Goal: Information Seeking & Learning: Learn about a topic

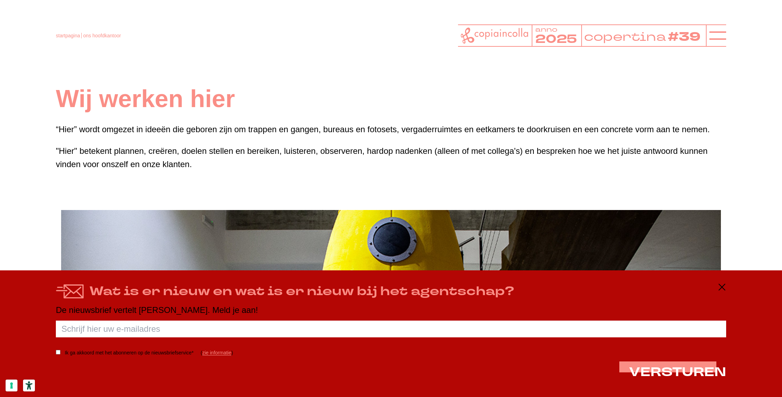
click at [724, 287] on icon at bounding box center [721, 287] width 8 height 8
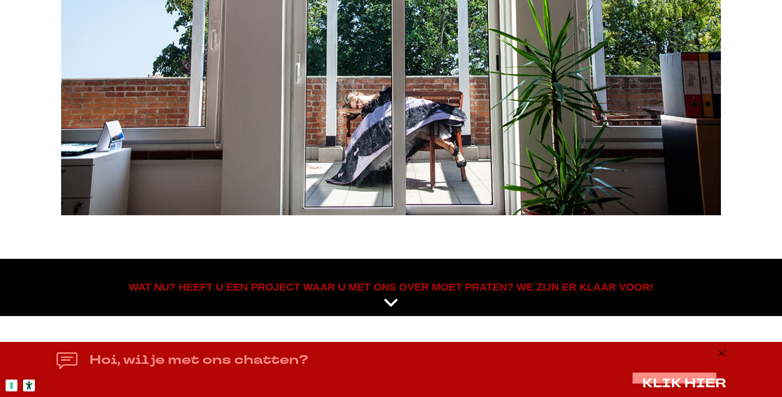
scroll to position [3833, 0]
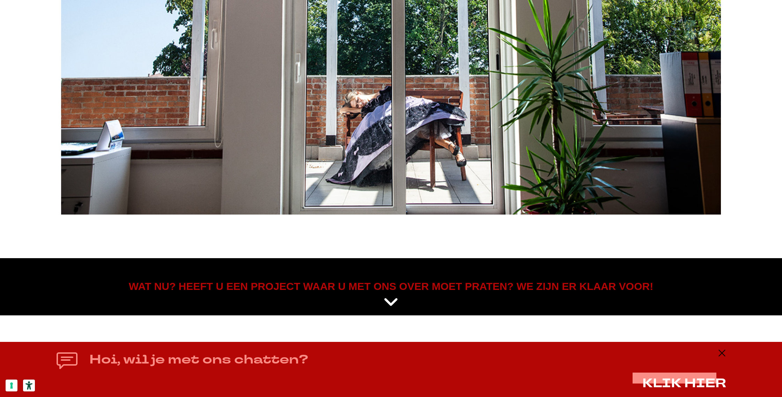
click at [392, 298] on icon at bounding box center [390, 302] width 15 height 17
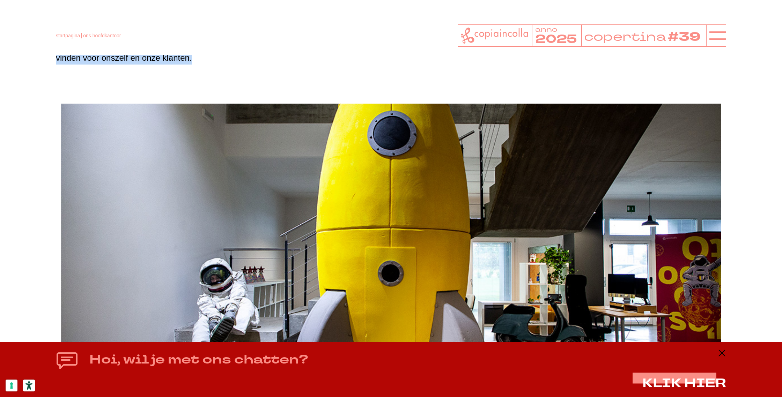
scroll to position [0, 0]
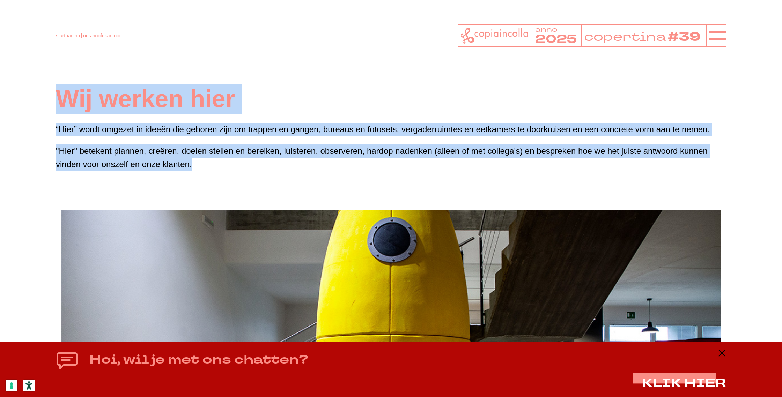
drag, startPoint x: 391, startPoint y: 274, endPoint x: 419, endPoint y: -43, distance: 318.1
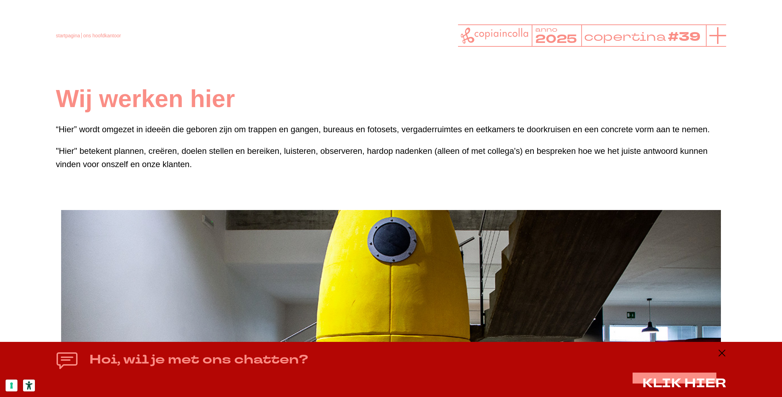
click at [717, 38] on icon at bounding box center [717, 35] width 17 height 17
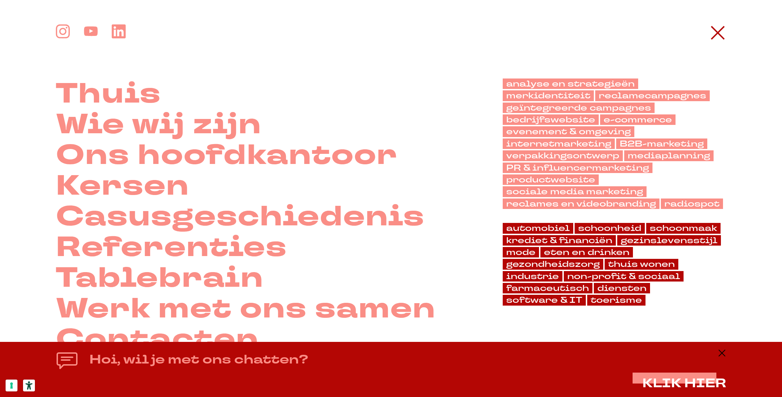
click at [717, 38] on icon at bounding box center [717, 32] width 17 height 17
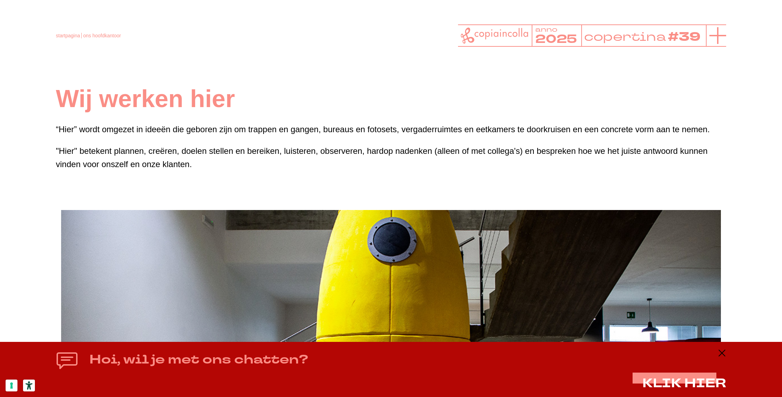
click at [717, 38] on line at bounding box center [717, 35] width 0 height 17
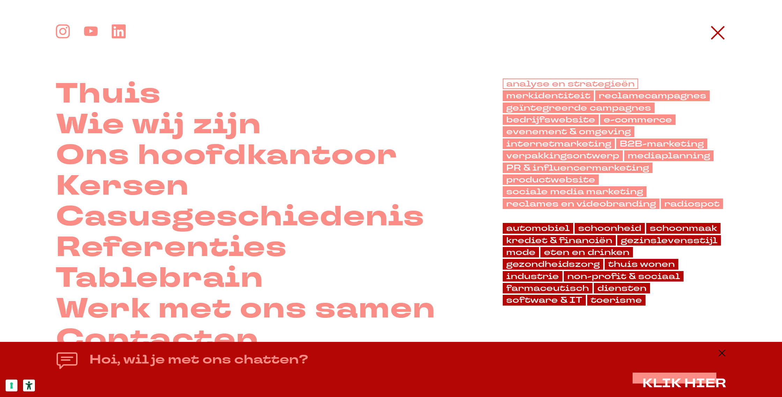
click at [537, 82] on font "analyse en strategieën" at bounding box center [570, 83] width 128 height 11
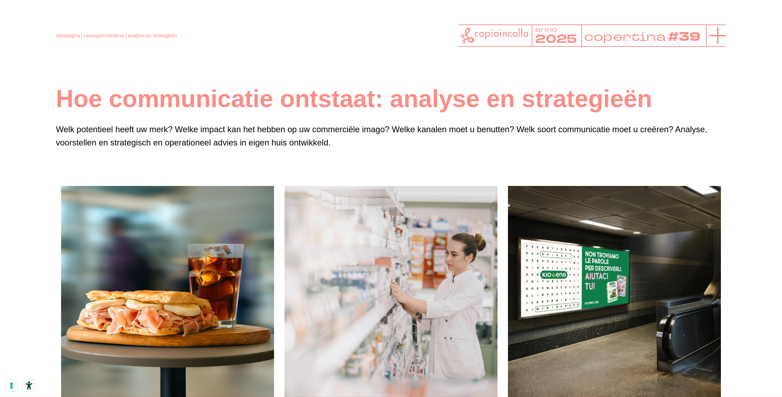
click at [718, 36] on icon at bounding box center [717, 35] width 17 height 17
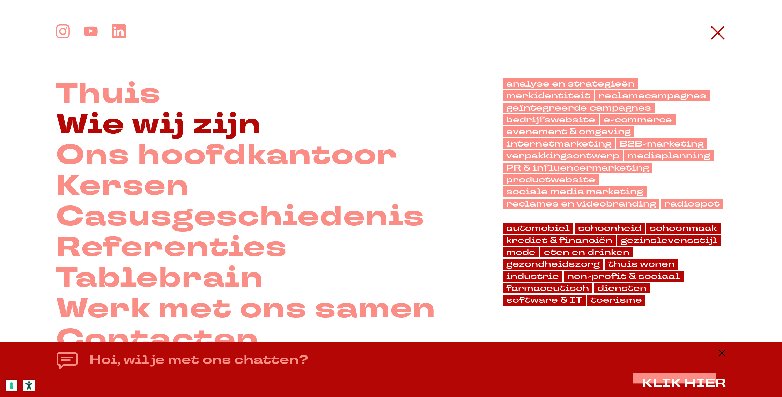
click at [170, 125] on font "Wie wij zijn" at bounding box center [158, 124] width 205 height 39
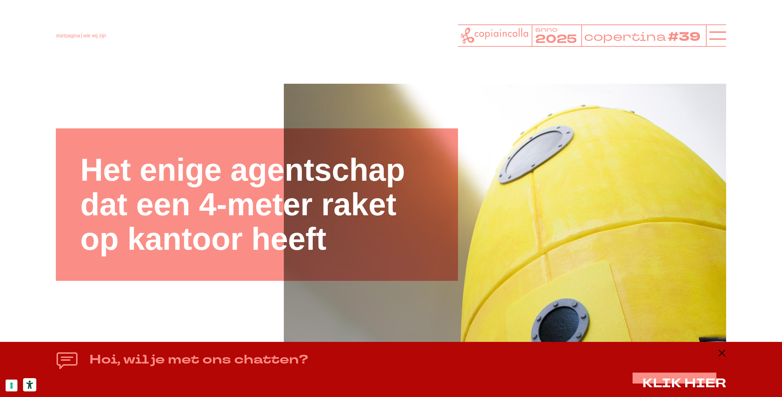
click at [433, 316] on img at bounding box center [505, 305] width 508 height 508
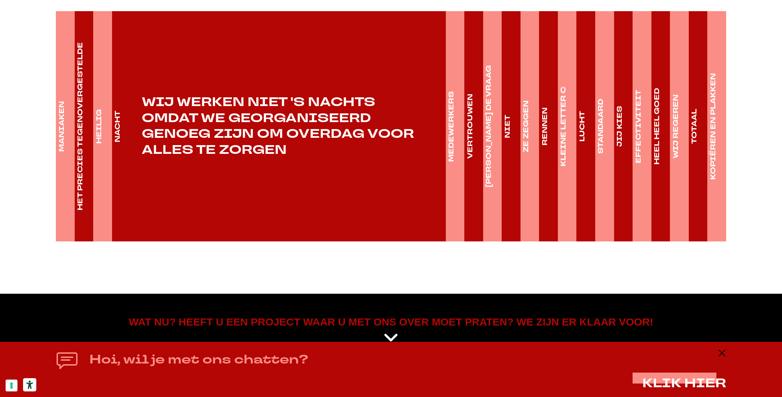
scroll to position [1200, 0]
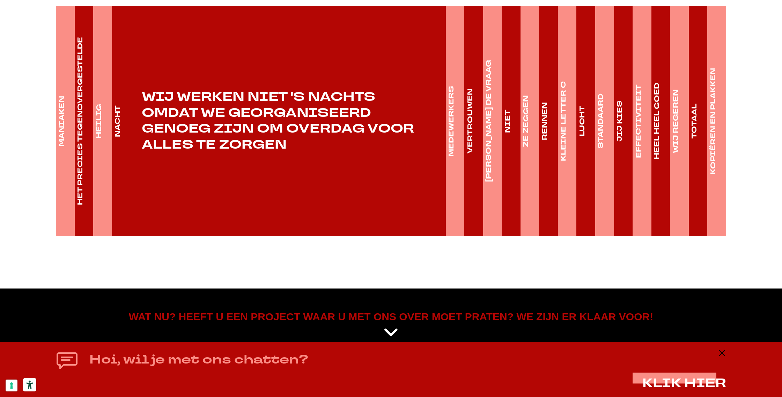
drag, startPoint x: 77, startPoint y: 80, endPoint x: 69, endPoint y: 80, distance: 8.1
click at [77, 80] on font "HET PRECIES TEGENOVERGESTELDE" at bounding box center [79, 121] width 9 height 168
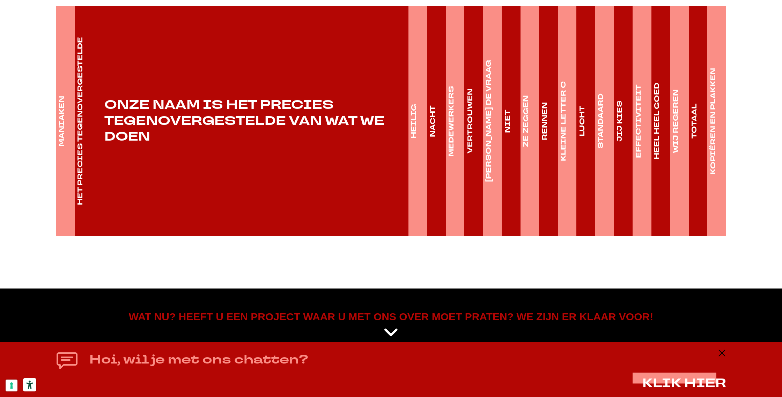
click at [64, 79] on link "MANIAKEN" at bounding box center [62, 121] width 12 height 230
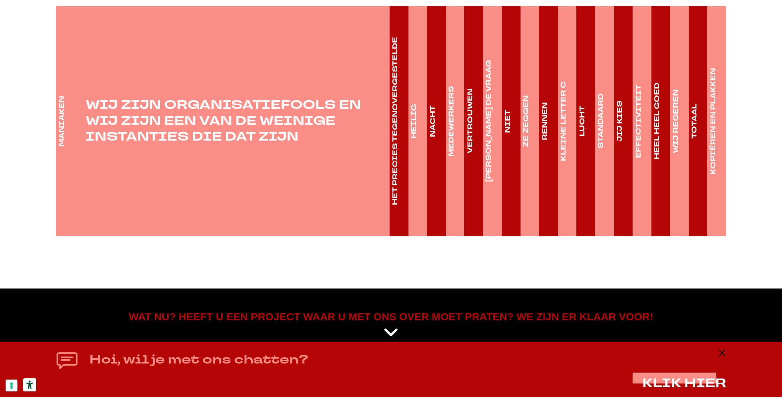
click at [398, 93] on font "HET PRECIES TEGENOVERGESTELDE" at bounding box center [394, 121] width 9 height 168
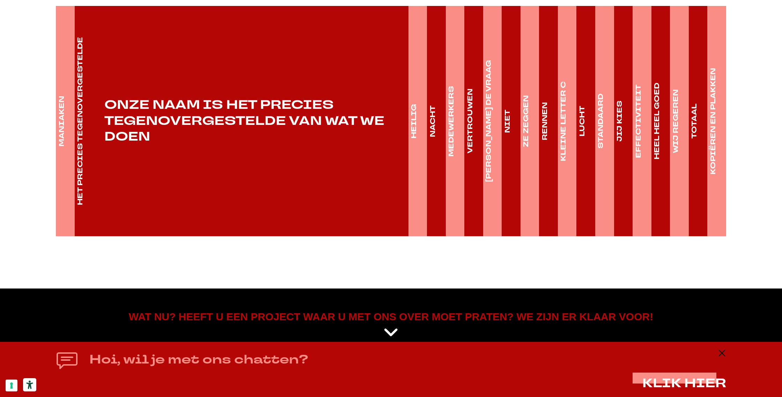
click at [417, 104] on font "HEILIG" at bounding box center [413, 121] width 9 height 35
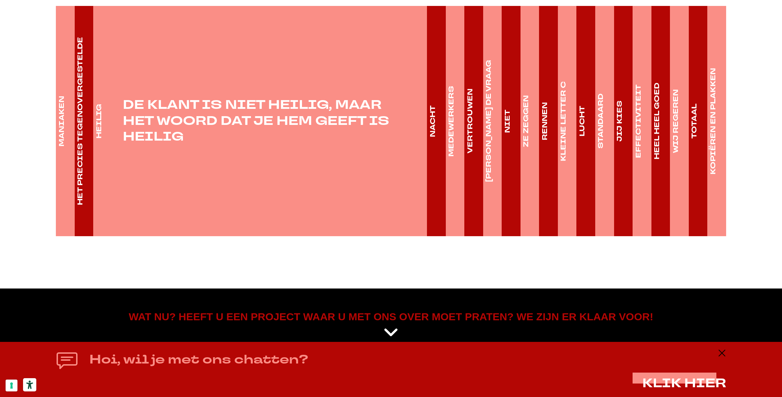
click at [454, 99] on font "MEDEWERKERS" at bounding box center [450, 121] width 9 height 71
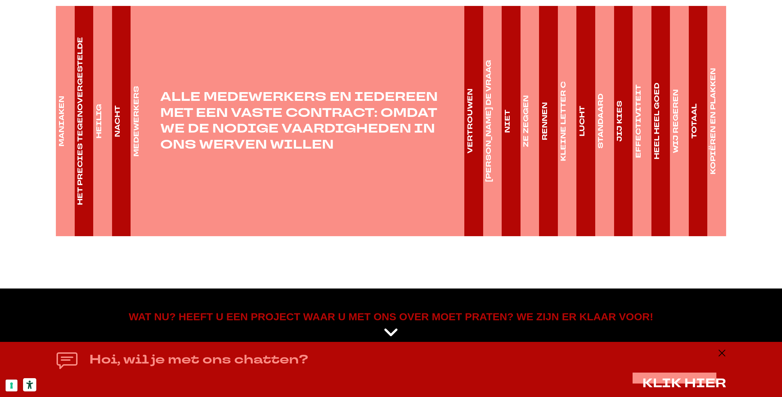
click at [473, 105] on font "VERTROUWEN" at bounding box center [469, 121] width 9 height 65
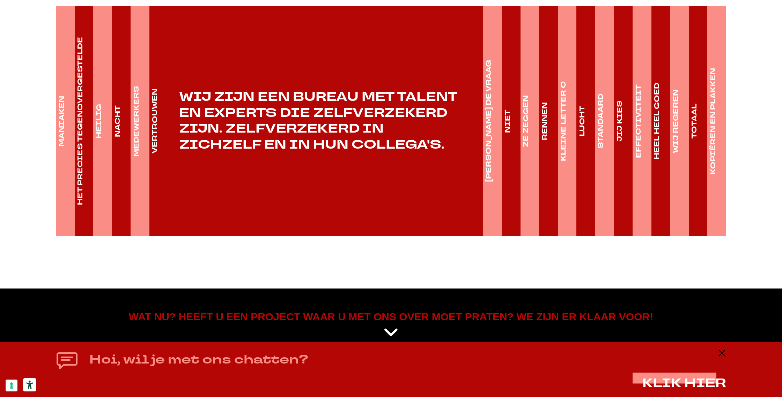
click at [491, 106] on font "[PERSON_NAME] DE VRAAG" at bounding box center [488, 121] width 9 height 122
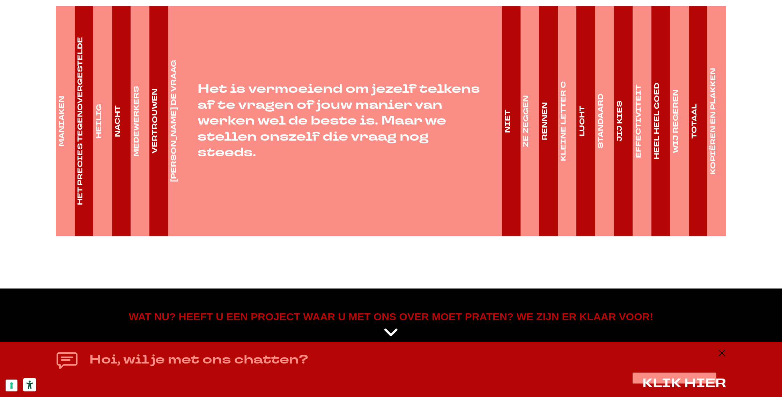
click at [524, 114] on font "ZE ZEGGEN" at bounding box center [525, 121] width 9 height 52
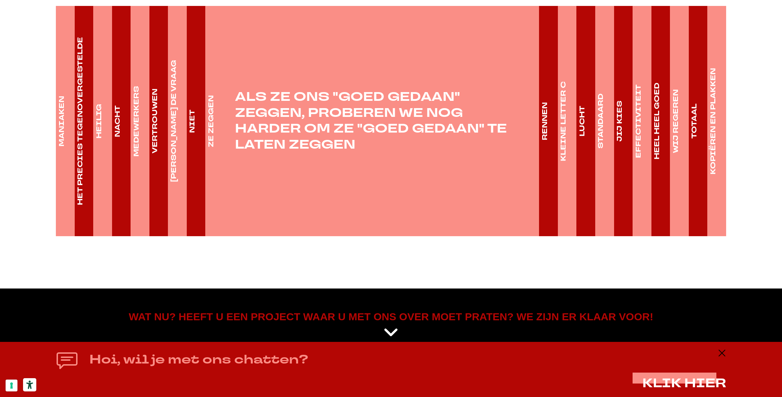
click at [562, 115] on font "KLEINE LETTER C" at bounding box center [562, 121] width 9 height 80
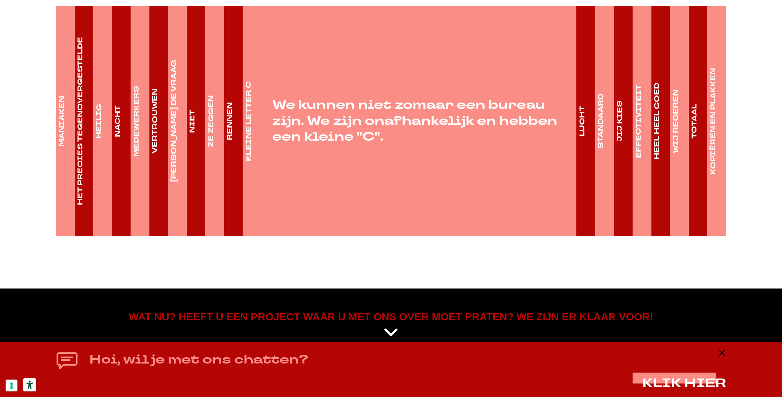
click at [582, 114] on font "LUCHT" at bounding box center [581, 121] width 9 height 31
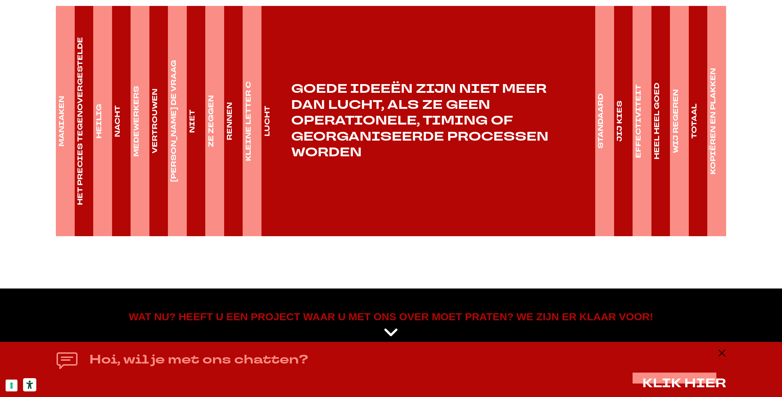
click at [598, 115] on font "STANDAARD" at bounding box center [600, 121] width 9 height 55
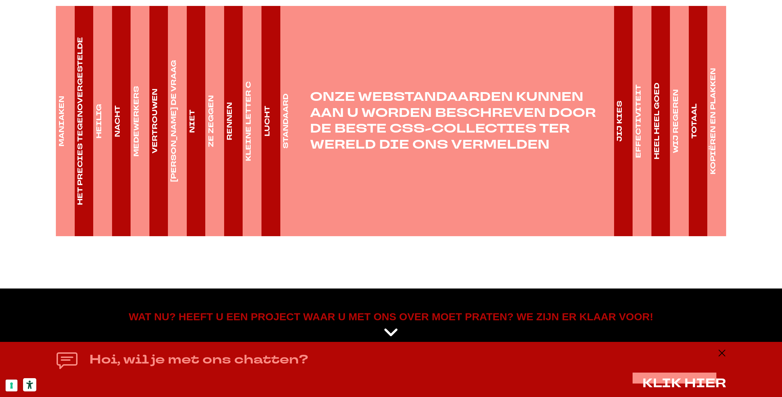
click at [623, 116] on font "JIJ KIES" at bounding box center [618, 120] width 9 height 41
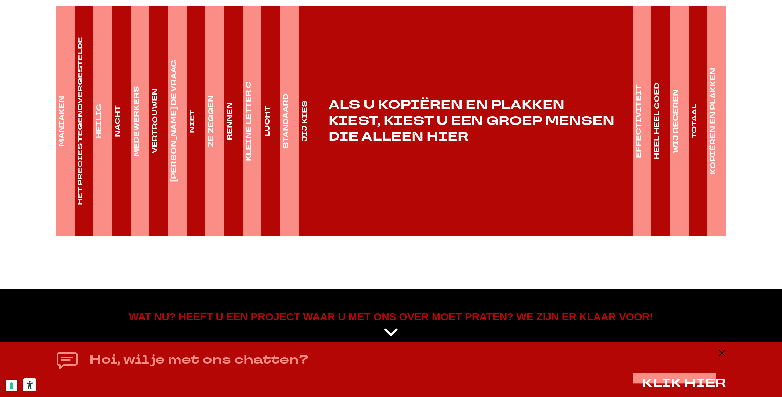
click at [642, 122] on font "EFFECTIVITEIT" at bounding box center [637, 121] width 9 height 74
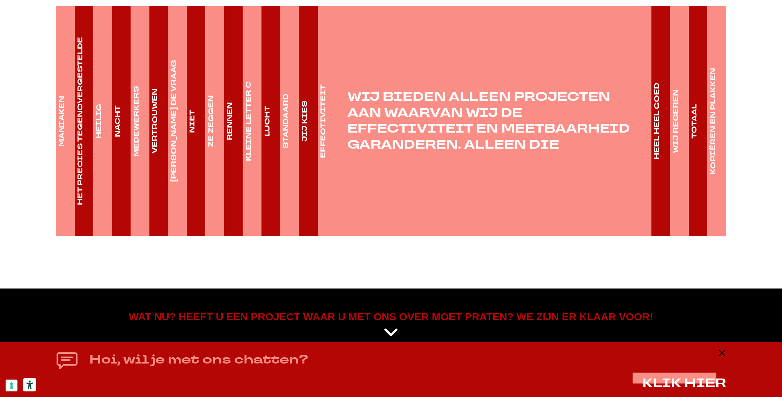
click at [656, 123] on font "HEEL HEEL GOED" at bounding box center [656, 121] width 9 height 77
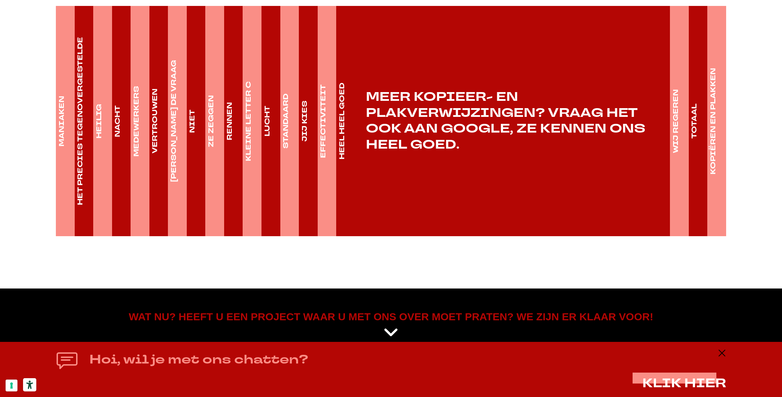
click at [674, 123] on font "WIJ REGEREN" at bounding box center [674, 121] width 9 height 64
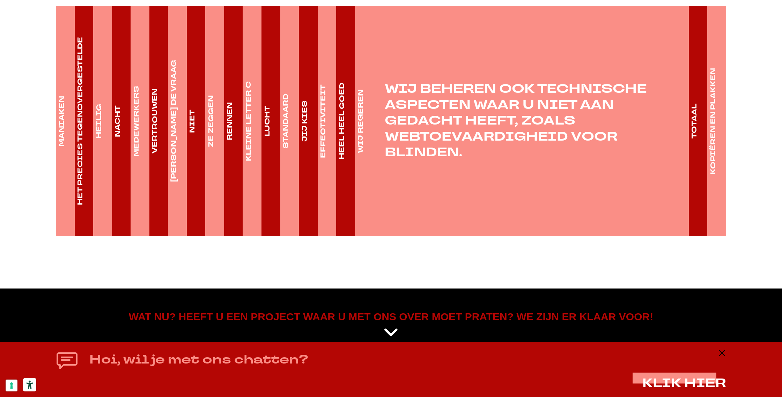
click at [695, 122] on font "TOTAAL" at bounding box center [693, 121] width 9 height 35
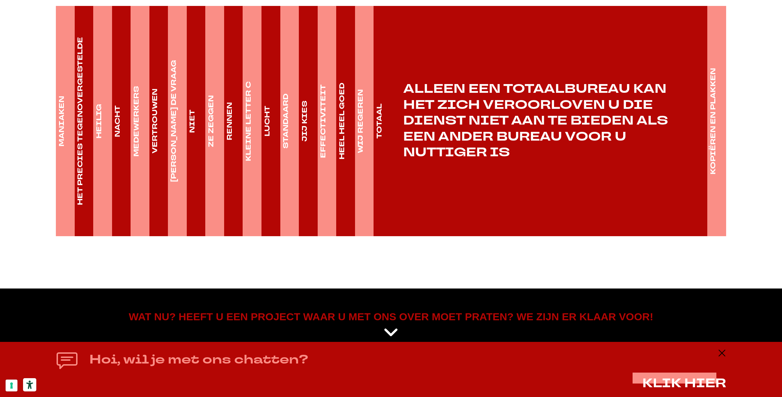
click at [715, 119] on font "KOPIËREN EN PLAKKEN" at bounding box center [712, 121] width 9 height 106
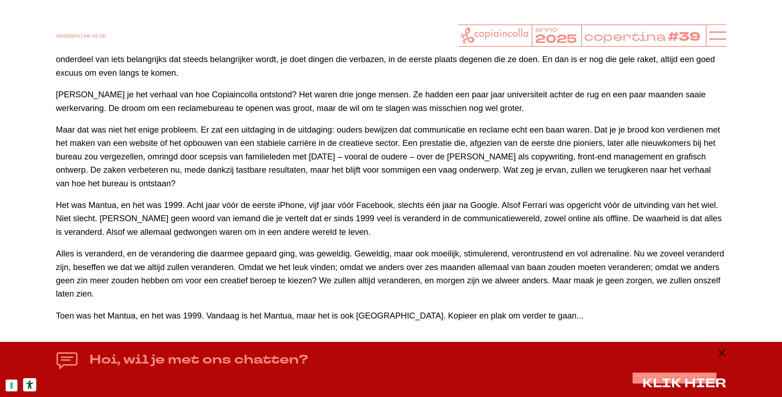
scroll to position [530, 0]
click at [719, 36] on icon at bounding box center [717, 35] width 17 height 17
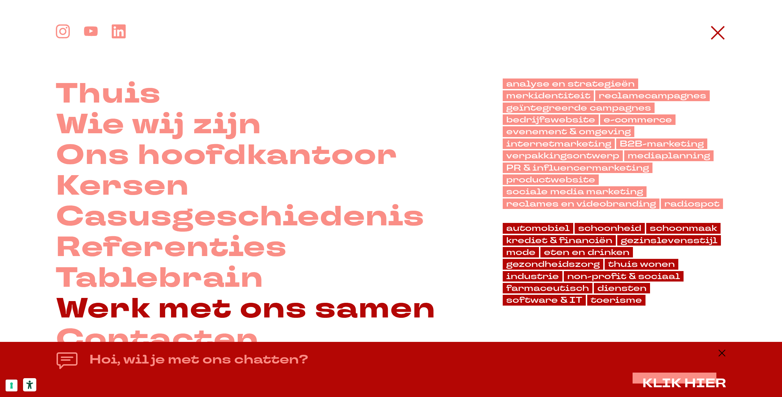
click at [132, 312] on font "Werk met ons samen" at bounding box center [246, 308] width 380 height 39
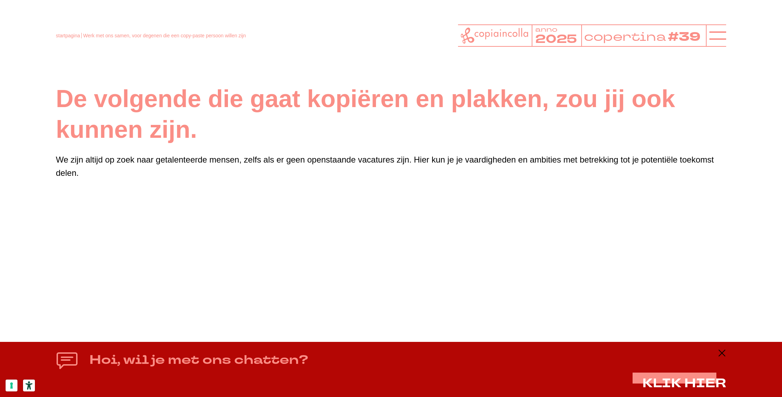
drag, startPoint x: 672, startPoint y: 200, endPoint x: 649, endPoint y: 333, distance: 134.9
click at [649, 333] on div "De volgende die gaat kopiëren en plakken, zou jij ook kunnen zijn. We zijn alti…" at bounding box center [391, 389] width 670 height 611
drag, startPoint x: 778, startPoint y: 179, endPoint x: 769, endPoint y: 324, distance: 144.7
click at [769, 328] on div "De volgende die gaat kopiëren en plakken, zou jij ook kunnen zijn. We zijn alti…" at bounding box center [391, 359] width 782 height 719
click at [715, 34] on icon at bounding box center [717, 35] width 17 height 17
